Goal: Task Accomplishment & Management: Manage account settings

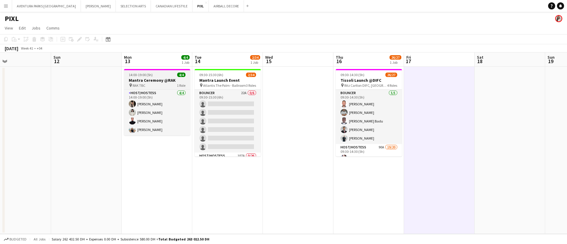
click at [172, 73] on div "14:00-19:00 (5h) 4/4" at bounding box center [157, 75] width 66 height 4
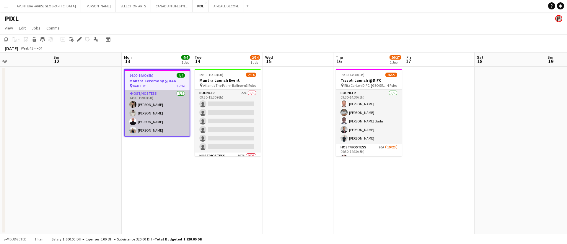
click at [155, 110] on app-card-role "Host/Hostess [DATE] 14:00-19:00 (5h) Dunia [PERSON_NAME] [PERSON_NAME] [PERSON_…" at bounding box center [157, 113] width 65 height 46
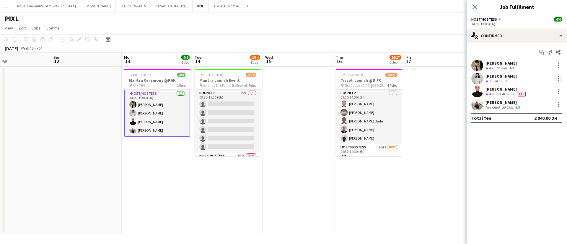
click at [558, 78] on div at bounding box center [558, 78] width 1 height 1
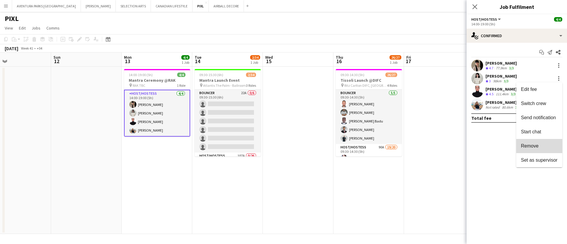
click at [541, 146] on span "Remove" at bounding box center [539, 145] width 37 height 5
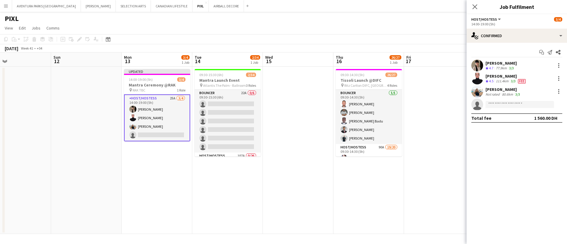
click at [415, 35] on app-toolbar "Copy Paste Paste Ctrl+V Paste with crew Ctrl+Shift+V Paste linked Job [GEOGRAPH…" at bounding box center [283, 39] width 567 height 10
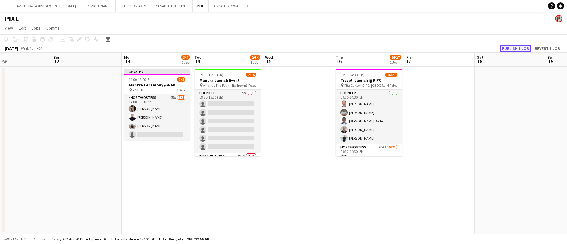
click at [510, 48] on button "Publish 1 job" at bounding box center [515, 49] width 32 height 8
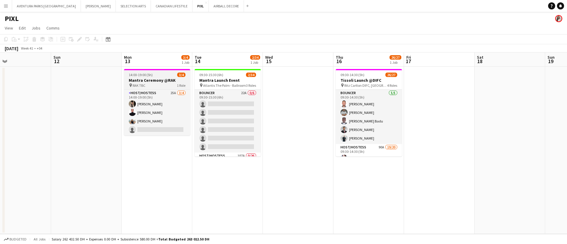
click at [150, 82] on h3 "Mantra Ceremony @RAK" at bounding box center [157, 80] width 66 height 5
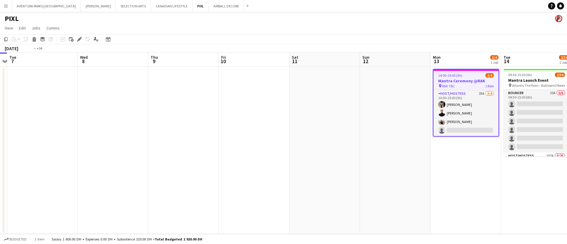
scroll to position [0, 137]
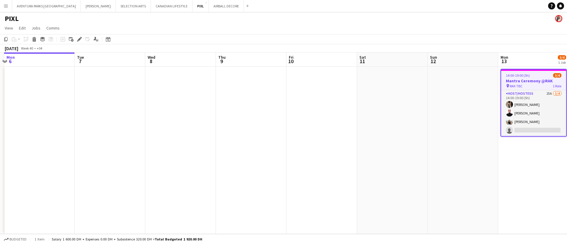
drag, startPoint x: 204, startPoint y: 213, endPoint x: 567, endPoint y: 182, distance: 364.1
click at [567, 182] on app-calendar-viewport "Sat 4 Sun 5 Mon 6 Tue 7 Wed 8 Thu 9 Fri 10 Sat 11 Sun 12 Mon 13 3/4 1 Job Tue 1…" at bounding box center [283, 144] width 567 height 182
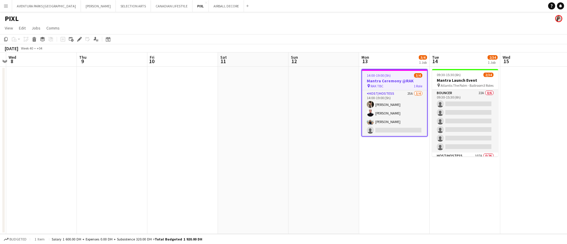
scroll to position [0, 228]
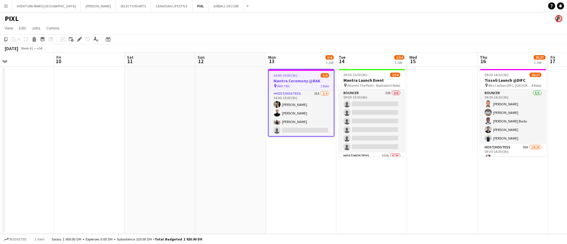
drag, startPoint x: 232, startPoint y: 170, endPoint x: 0, endPoint y: 170, distance: 232.3
click at [0, 170] on app-calendar-viewport "Mon 6 Tue 7 Wed 8 Thu 9 Fri 10 Sat 11 Sun 12 Mon 13 3/4 1 Job Tue 14 2/34 1 Job…" at bounding box center [283, 144] width 567 height 182
click at [430, 178] on app-date-cell at bounding box center [442, 150] width 71 height 167
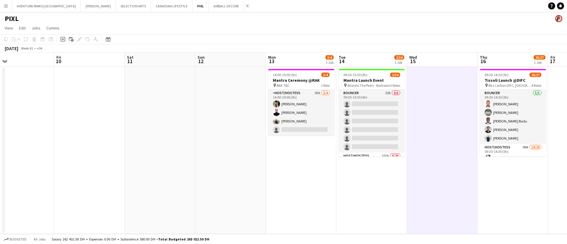
click at [246, 6] on app-icon "Add" at bounding box center [247, 6] width 2 height 2
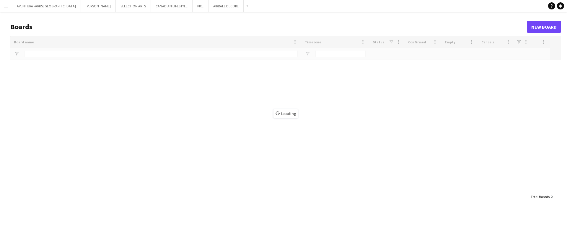
click at [4, 5] on app-icon "Menu" at bounding box center [6, 6] width 5 height 5
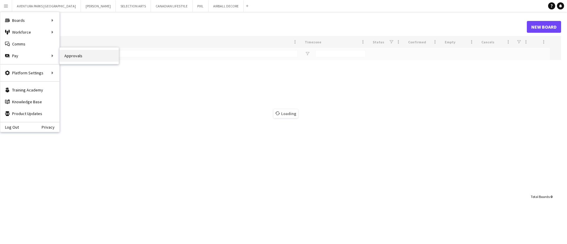
type input "*****"
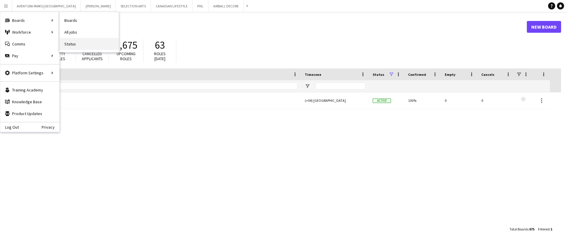
click at [68, 41] on link "Status" at bounding box center [89, 44] width 59 height 12
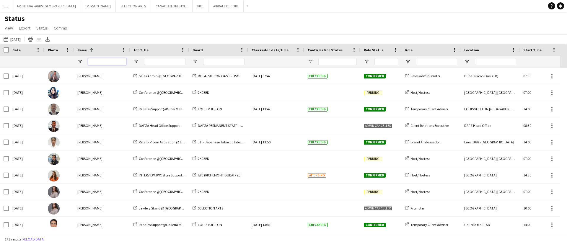
click at [100, 60] on input "Name Filter Input" at bounding box center [107, 61] width 38 height 7
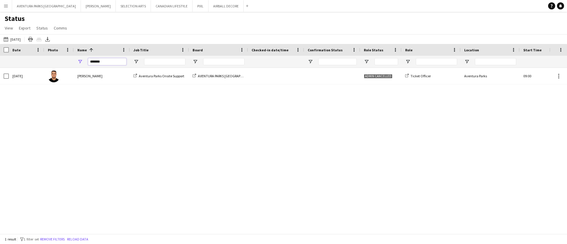
type input "*******"
drag, startPoint x: 241, startPoint y: 98, endPoint x: 215, endPoint y: 99, distance: 26.0
click at [215, 99] on div "[DATE] [PERSON_NAME] Aventura Parks Onsite Support AVENTURA PARKS DUBAI Admin c…" at bounding box center [274, 147] width 549 height 159
click at [192, 5] on button "PIXL Close" at bounding box center [200, 6] width 16 height 12
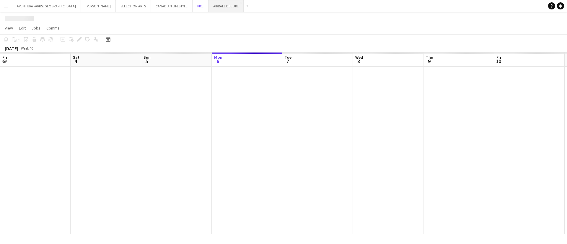
scroll to position [0, 141]
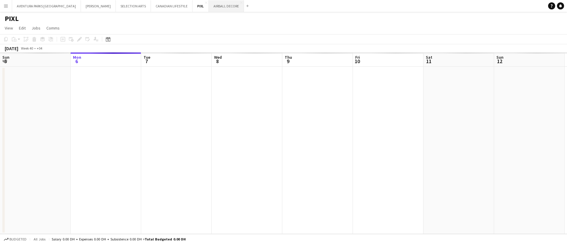
click at [209, 9] on button "AIRBALL DECORE Close" at bounding box center [226, 6] width 35 height 12
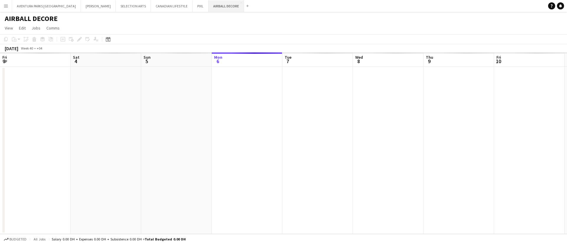
scroll to position [0, 141]
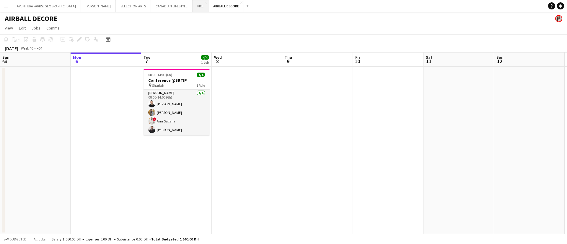
click at [192, 5] on button "PIXL Close" at bounding box center [200, 6] width 16 height 12
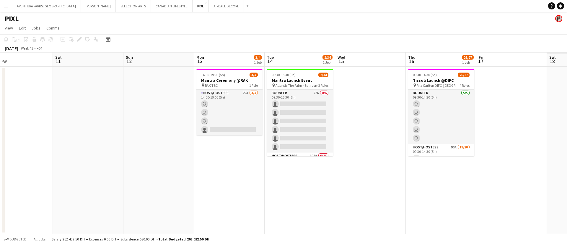
drag, startPoint x: 423, startPoint y: 152, endPoint x: 45, endPoint y: 115, distance: 380.2
click at [45, 115] on app-calendar-viewport "Tue 7 Wed 8 Thu 9 Fri 10 Sat 11 Sun 12 Mon 13 3/4 1 Job Tue 14 2/34 1 Job Wed 1…" at bounding box center [283, 144] width 567 height 182
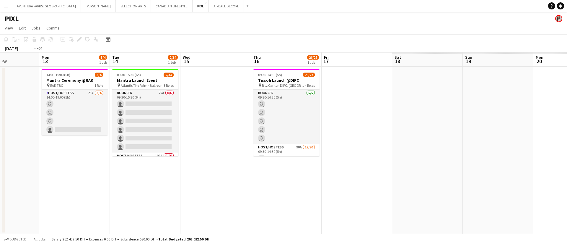
scroll to position [0, 218]
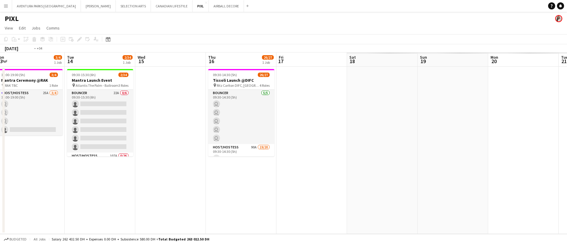
drag, startPoint x: 468, startPoint y: 210, endPoint x: 276, endPoint y: 193, distance: 192.7
click at [276, 193] on app-calendar-viewport "Fri 10 Sat 11 Sun 12 Mon 13 3/4 1 Job Tue 14 2/34 1 Job Wed 15 Thu 16 26/27 1 J…" at bounding box center [283, 144] width 567 height 182
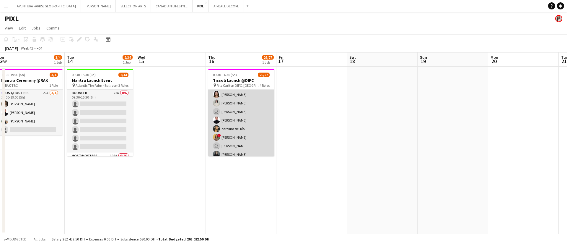
scroll to position [0, 0]
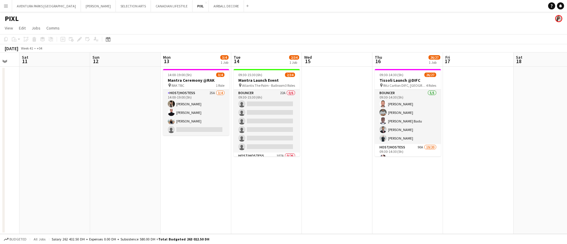
drag, startPoint x: 208, startPoint y: 166, endPoint x: 309, endPoint y: 174, distance: 101.2
click at [309, 174] on app-calendar-viewport "Thu 9 Fri 10 Sat 11 Sun 12 Mon 13 3/4 1 Job Tue 14 2/34 1 Job Wed 15 Thu 16 26/…" at bounding box center [283, 144] width 567 height 182
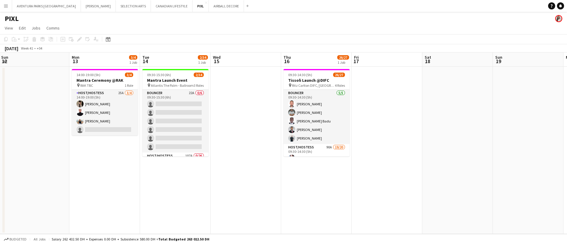
scroll to position [0, 217]
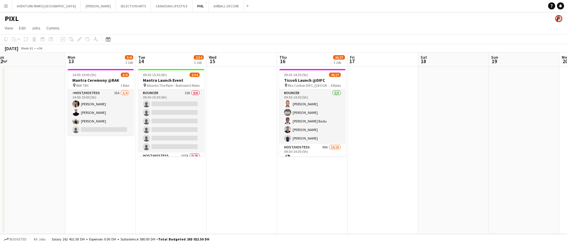
drag, startPoint x: 321, startPoint y: 198, endPoint x: 278, endPoint y: 198, distance: 43.1
click at [278, 198] on app-calendar-viewport "Thu 9 Fri 10 Sat 11 Sun 12 Mon 13 3/4 1 Job Tue 14 2/34 1 Job Wed 15 Thu 16 26/…" at bounding box center [283, 144] width 567 height 182
click at [91, 77] on app-job-card "14:00-19:00 (5h) 3/4 Mantra Ceremony @RAK pin RAK TBC 1 Role Host/Hostess 25A […" at bounding box center [101, 102] width 66 height 66
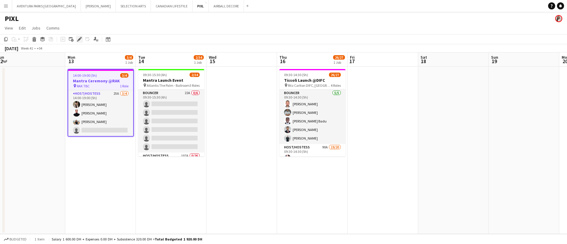
click at [78, 39] on icon "Edit" at bounding box center [79, 39] width 5 height 5
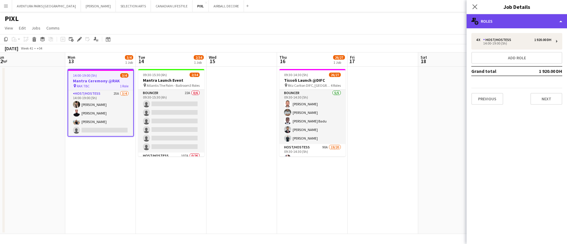
click at [528, 18] on div "multiple-users-add Roles" at bounding box center [516, 21] width 100 height 14
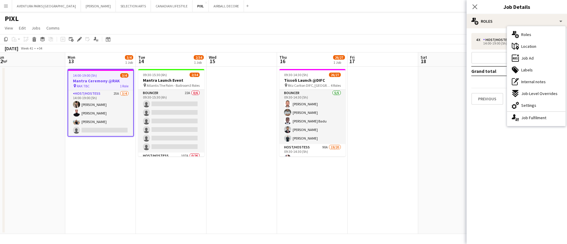
drag, startPoint x: 539, startPoint y: 105, endPoint x: 536, endPoint y: 104, distance: 3.0
click at [538, 105] on div "cog-double-3 Settings" at bounding box center [536, 105] width 58 height 12
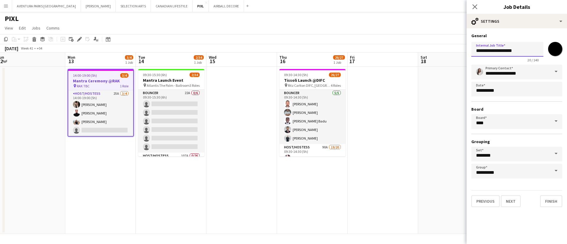
drag, startPoint x: 518, startPoint y: 49, endPoint x: 475, endPoint y: 50, distance: 43.7
click at [475, 50] on input "**********" at bounding box center [507, 49] width 72 height 15
click at [399, 102] on app-date-cell at bounding box center [382, 150] width 71 height 167
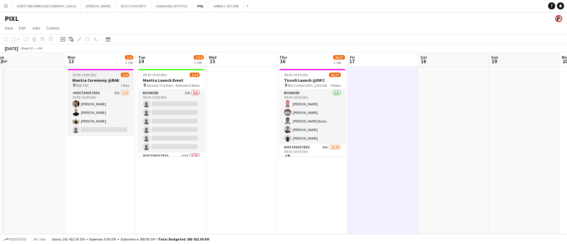
click at [81, 76] on span "14:00-19:00 (5h)" at bounding box center [84, 75] width 24 height 4
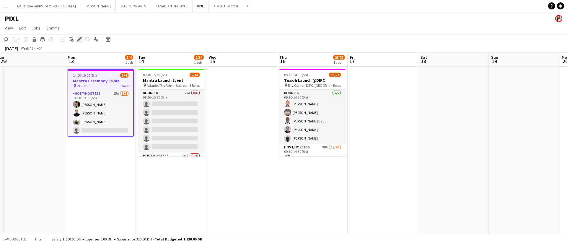
click at [78, 40] on icon "Edit" at bounding box center [79, 39] width 5 height 5
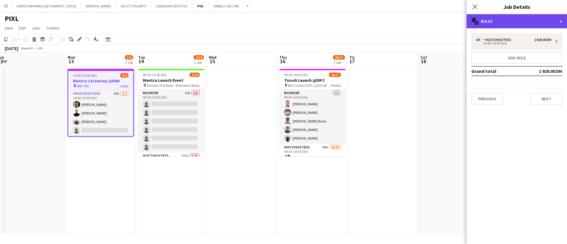
click at [517, 23] on div "multiple-users-add Roles" at bounding box center [516, 21] width 100 height 14
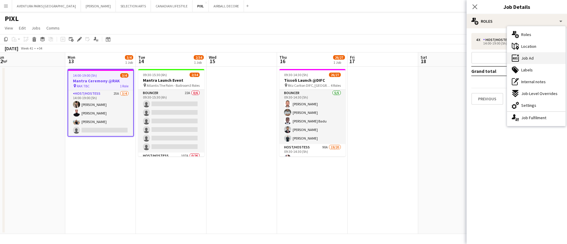
click at [536, 55] on div "ads-window Job Ad" at bounding box center [536, 58] width 58 height 12
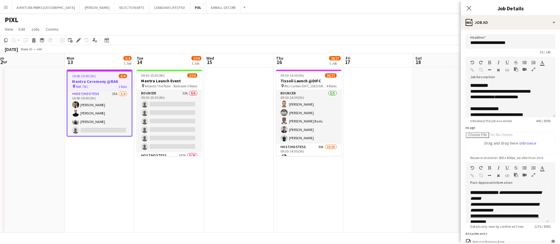
scroll to position [0, 0]
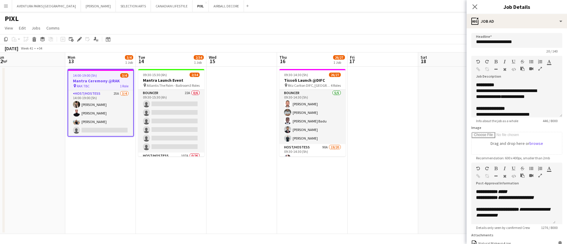
click at [538, 178] on icon "button" at bounding box center [540, 176] width 4 height 4
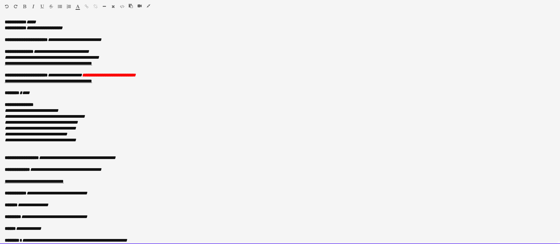
click at [140, 82] on p "**********" at bounding box center [280, 81] width 551 height 6
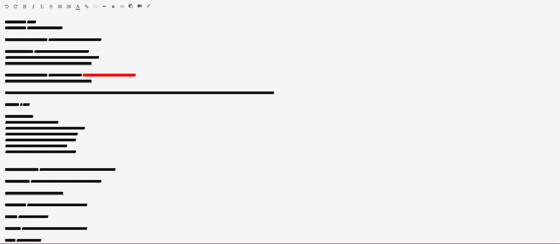
drag, startPoint x: 347, startPoint y: 93, endPoint x: 2, endPoint y: 94, distance: 345.1
click at [2, 94] on div "**********" at bounding box center [280, 131] width 560 height 225
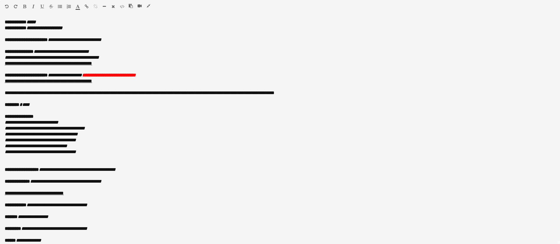
click at [25, 4] on icon "button" at bounding box center [24, 6] width 3 height 4
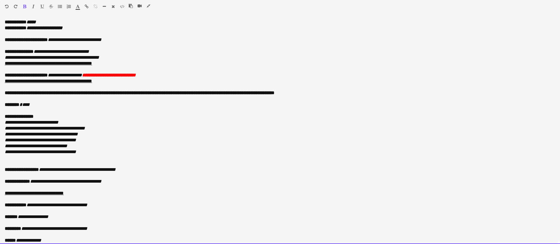
click at [128, 112] on p at bounding box center [280, 111] width 551 height 6
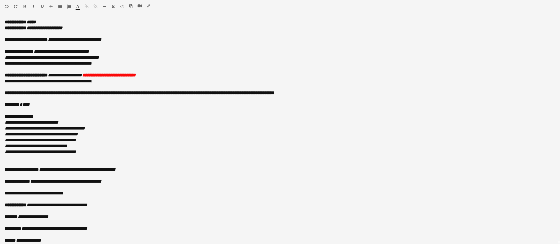
click at [148, 5] on icon "button" at bounding box center [149, 6] width 4 height 4
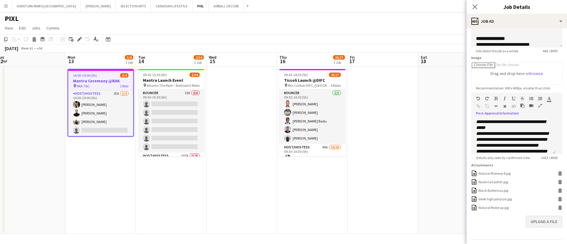
scroll to position [105, 0]
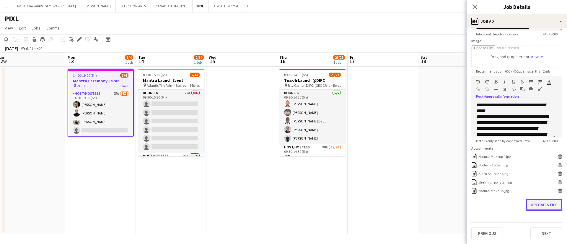
click at [540, 203] on button "Upload a file" at bounding box center [543, 205] width 37 height 12
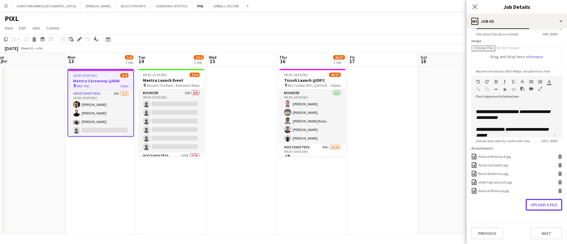
scroll to position [0, 0]
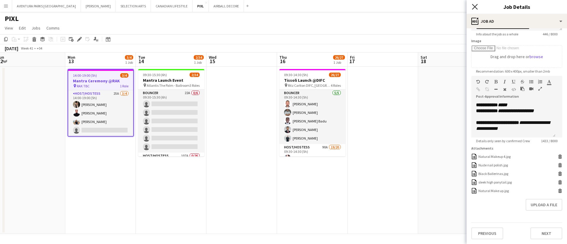
click at [476, 6] on icon at bounding box center [475, 7] width 6 height 6
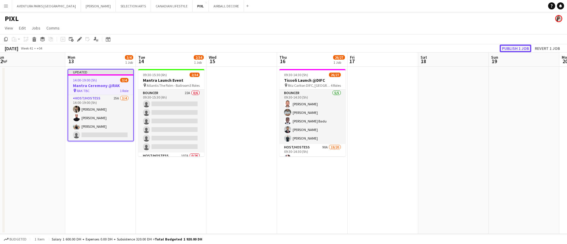
click at [519, 50] on button "Publish 1 job" at bounding box center [515, 49] width 32 height 8
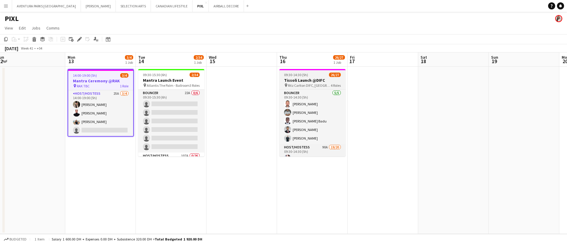
click at [297, 72] on app-job-card "09:30-14:30 (5h) 26/27 Tissoli Launch @DIFC pin Ritz Carlton DIFC, [GEOGRAPHIC_…" at bounding box center [312, 112] width 66 height 87
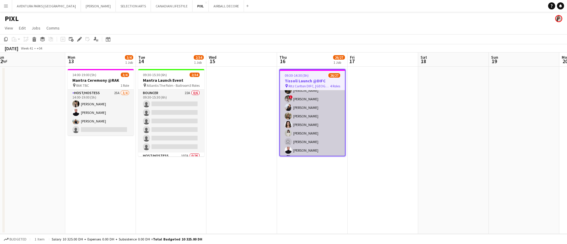
scroll to position [89, 0]
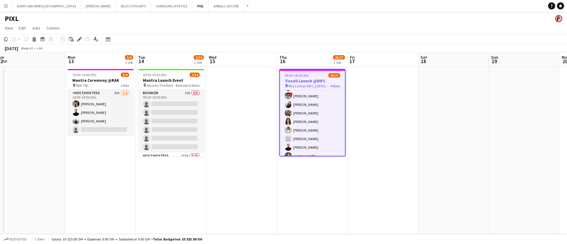
click at [316, 81] on h3 "Tissoli Launch @DIFC" at bounding box center [312, 80] width 65 height 5
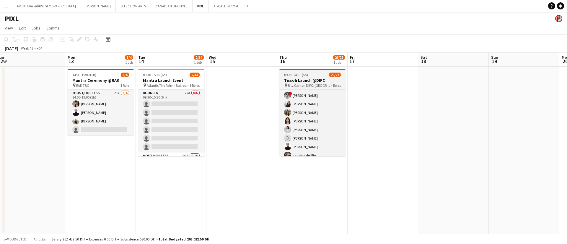
click at [307, 77] on app-job-card "09:30-14:30 (5h) 26/27 Tissoli Launch @DIFC pin Ritz Carlton DIFC, [GEOGRAPHIC_…" at bounding box center [312, 112] width 66 height 87
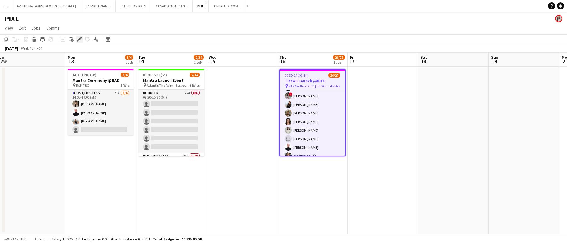
click at [79, 37] on icon "Edit" at bounding box center [79, 39] width 5 height 5
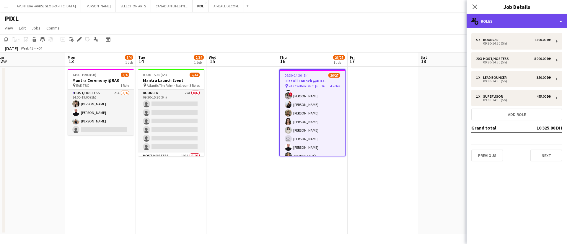
click at [515, 21] on div "multiple-users-add Roles" at bounding box center [516, 21] width 100 height 14
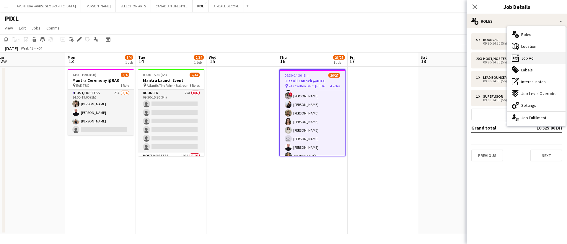
click at [534, 58] on div "ads-window Job Ad" at bounding box center [536, 58] width 58 height 12
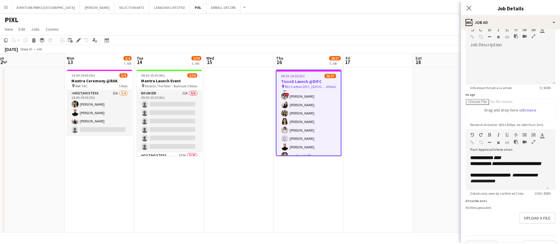
scroll to position [44, 0]
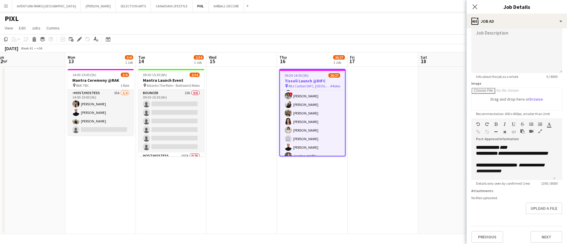
click at [538, 133] on icon "button" at bounding box center [540, 131] width 4 height 4
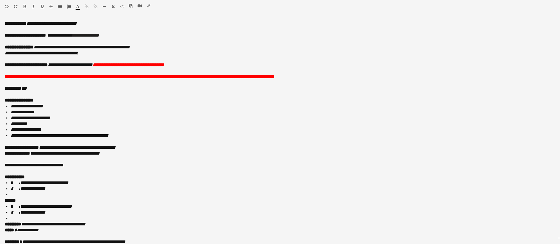
scroll to position [0, 0]
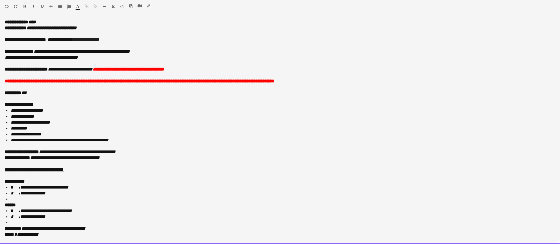
click at [147, 4] on div at bounding box center [142, 7] width 27 height 7
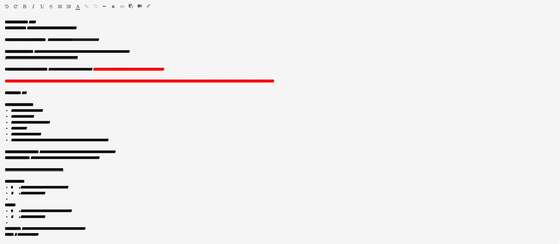
click at [149, 4] on icon "button" at bounding box center [149, 6] width 4 height 4
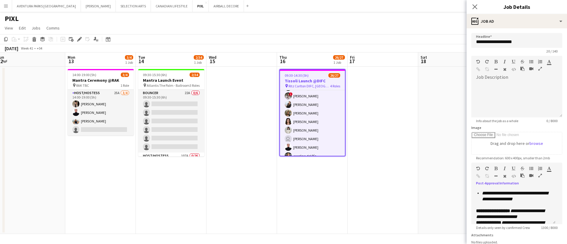
scroll to position [177, 0]
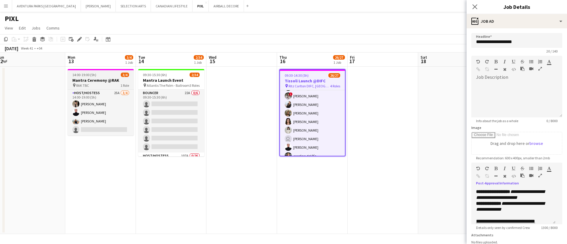
click at [101, 78] on h3 "Mantra Ceremony @RAK" at bounding box center [101, 80] width 66 height 5
type input "**********"
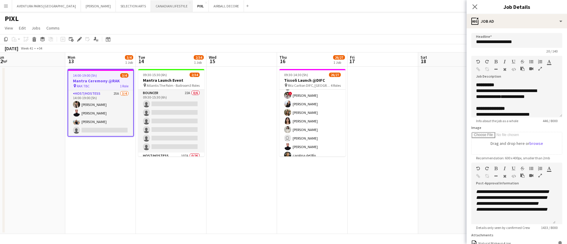
click at [151, 4] on button "CANADIAN LIFESTYLE Close" at bounding box center [172, 6] width 42 height 12
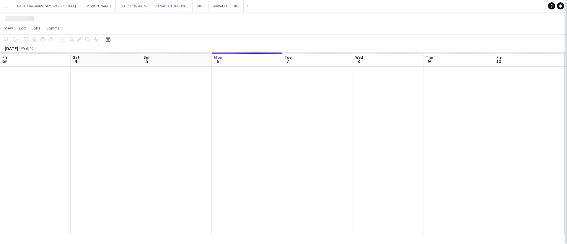
scroll to position [0, 141]
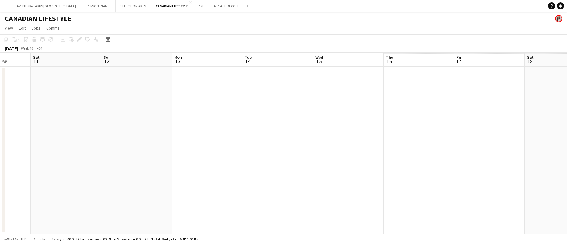
drag, startPoint x: 451, startPoint y: 163, endPoint x: 0, endPoint y: 89, distance: 456.7
click at [0, 89] on app-calendar-viewport "Wed 8 Thu 9 Fri 10 Sat 11 Sun 12 Mon 13 Tue 14 Wed 15 Thu 16 Fri 17 Sat 18 Sun …" at bounding box center [283, 144] width 567 height 182
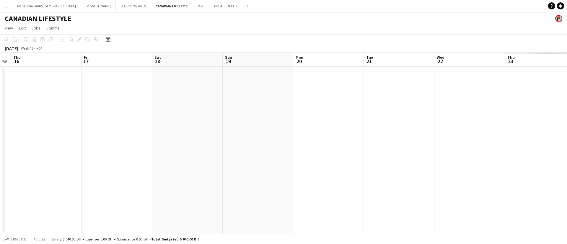
drag, startPoint x: 323, startPoint y: 94, endPoint x: 9, endPoint y: 95, distance: 314.4
click at [9, 95] on app-calendar-viewport "Mon 13 Tue 14 Wed 15 Thu 16 Fri 17 Sat 18 Sun 19 Mon 20 Tue 21 Wed 22 Thu 23 Fr…" at bounding box center [283, 144] width 567 height 182
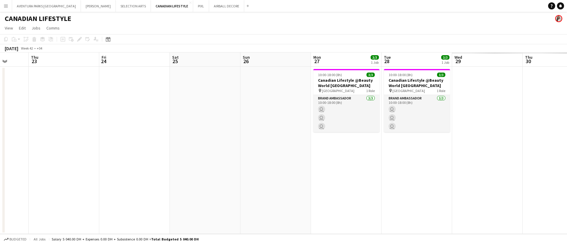
drag, startPoint x: 501, startPoint y: 188, endPoint x: 38, endPoint y: 162, distance: 463.6
click at [38, 162] on app-calendar-viewport "Mon 20 Tue 21 Wed 22 Thu 23 Fri 24 Sat 25 Sun 26 Mon 27 3/3 1 Job Tue 28 3/3 1 …" at bounding box center [283, 144] width 567 height 182
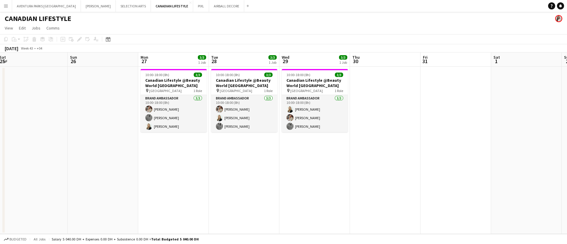
scroll to position [0, 225]
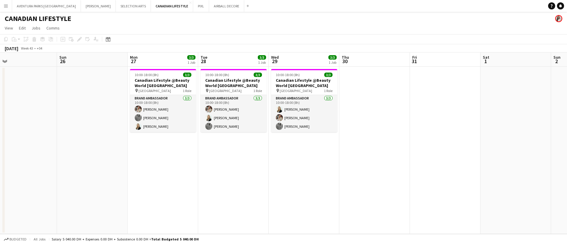
drag, startPoint x: 500, startPoint y: 190, endPoint x: 319, endPoint y: 194, distance: 181.6
click at [319, 194] on app-calendar-viewport "Wed 22 Thu 23 Fri 24 Sat 25 Sun 26 Mon 27 3/3 1 Job Tue 28 3/3 1 Job Wed 29 3/3…" at bounding box center [283, 144] width 567 height 182
click at [459, 10] on app-navbar "Menu Boards Boards Boards All jobs Status Workforce Workforce My Workforce Recr…" at bounding box center [283, 6] width 567 height 12
